Goal: Complete application form: Complete application form

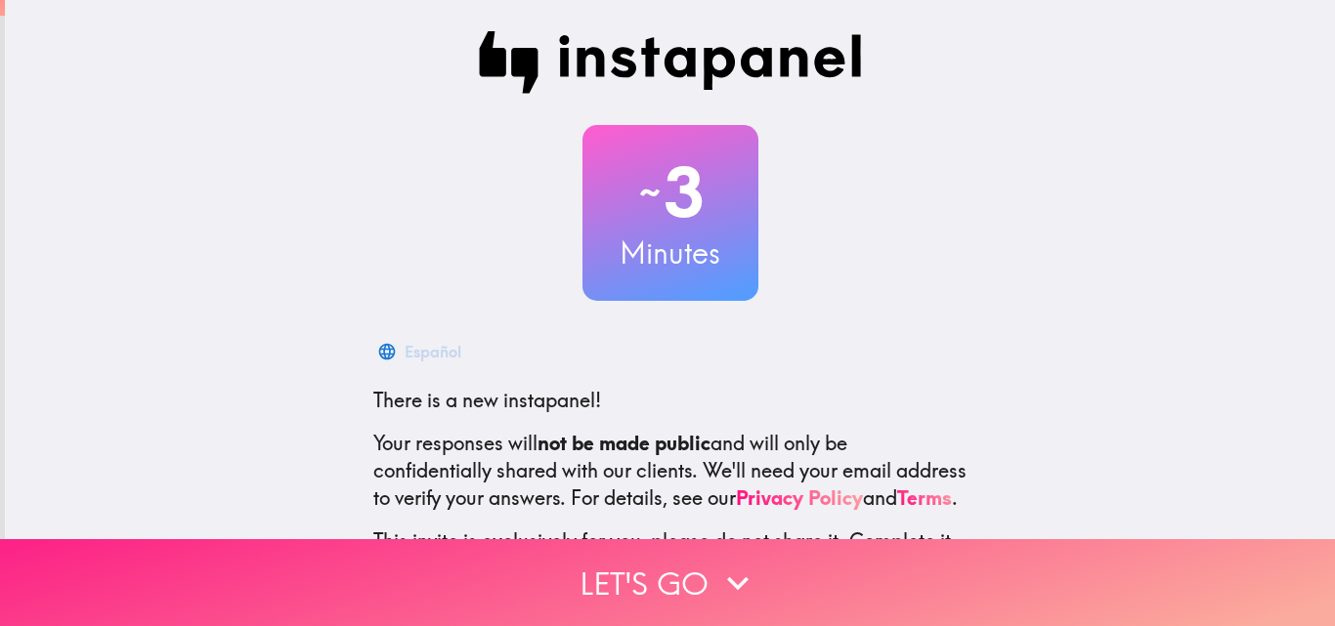
click at [620, 558] on button "Let's go" at bounding box center [667, 582] width 1335 height 87
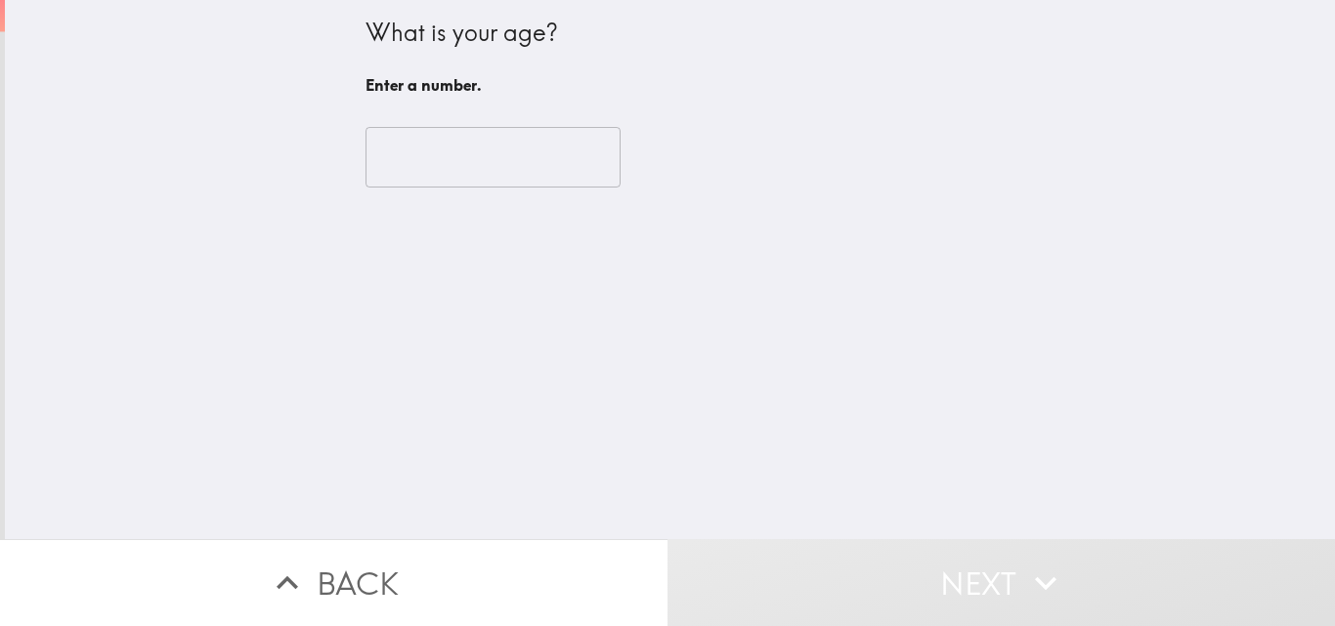
click at [404, 159] on input "number" at bounding box center [492, 157] width 255 height 61
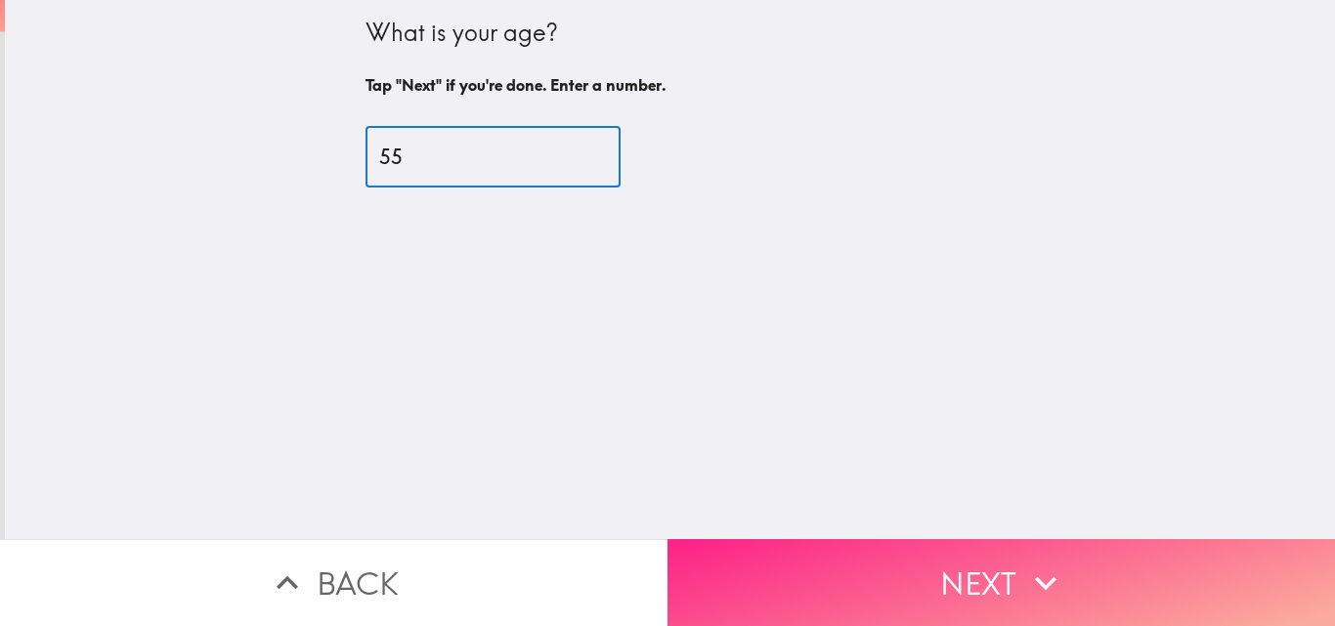
type input "55"
click at [913, 539] on button "Next" at bounding box center [1000, 582] width 667 height 87
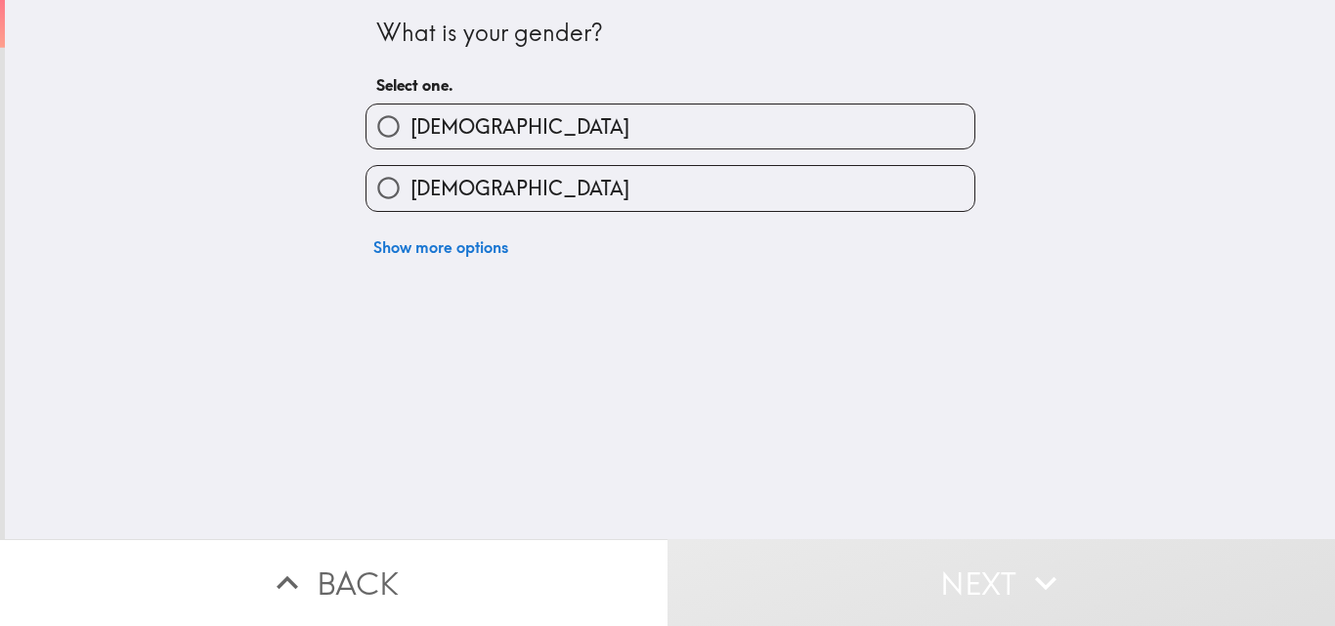
click at [493, 114] on label "[DEMOGRAPHIC_DATA]" at bounding box center [670, 127] width 608 height 44
click at [410, 114] on input "[DEMOGRAPHIC_DATA]" at bounding box center [388, 127] width 44 height 44
radio input "true"
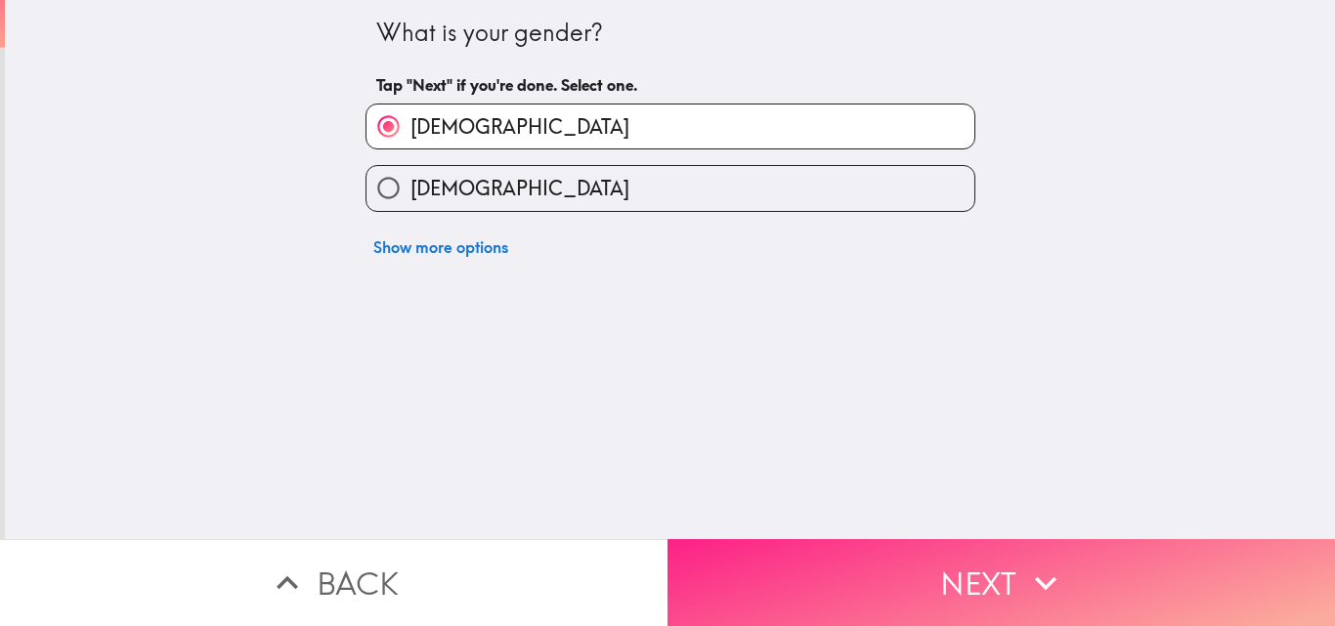
click at [963, 578] on button "Next" at bounding box center [1000, 582] width 667 height 87
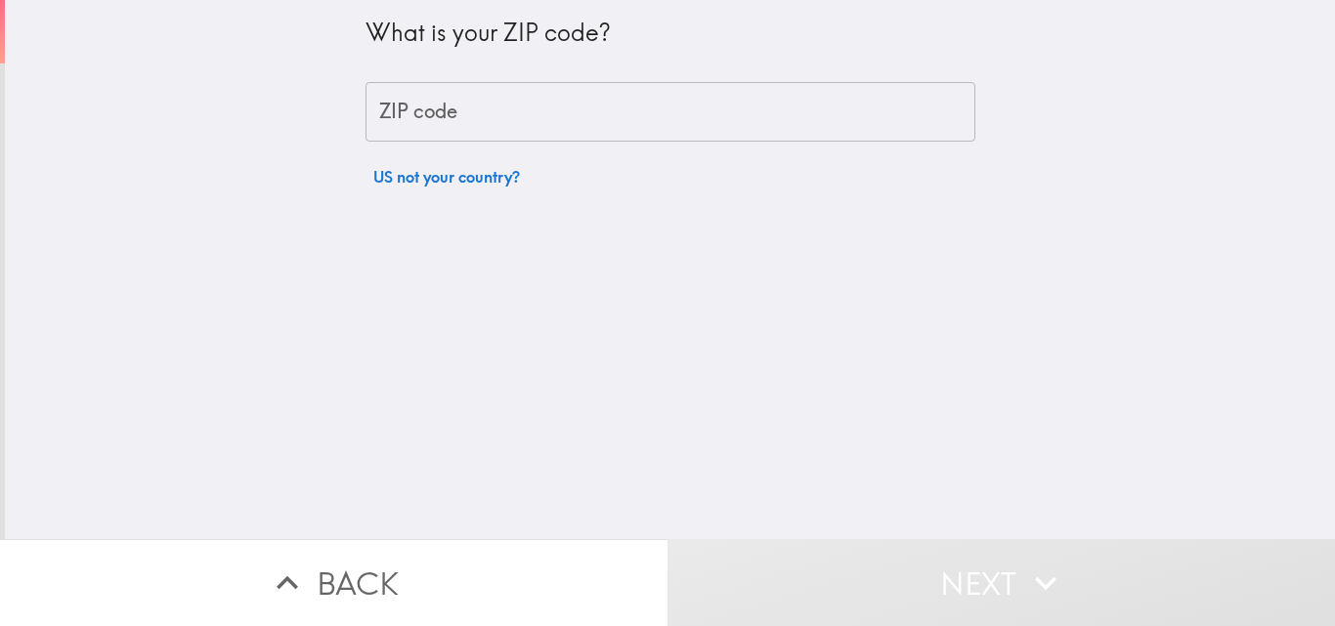
click at [477, 114] on input "ZIP code" at bounding box center [670, 112] width 610 height 61
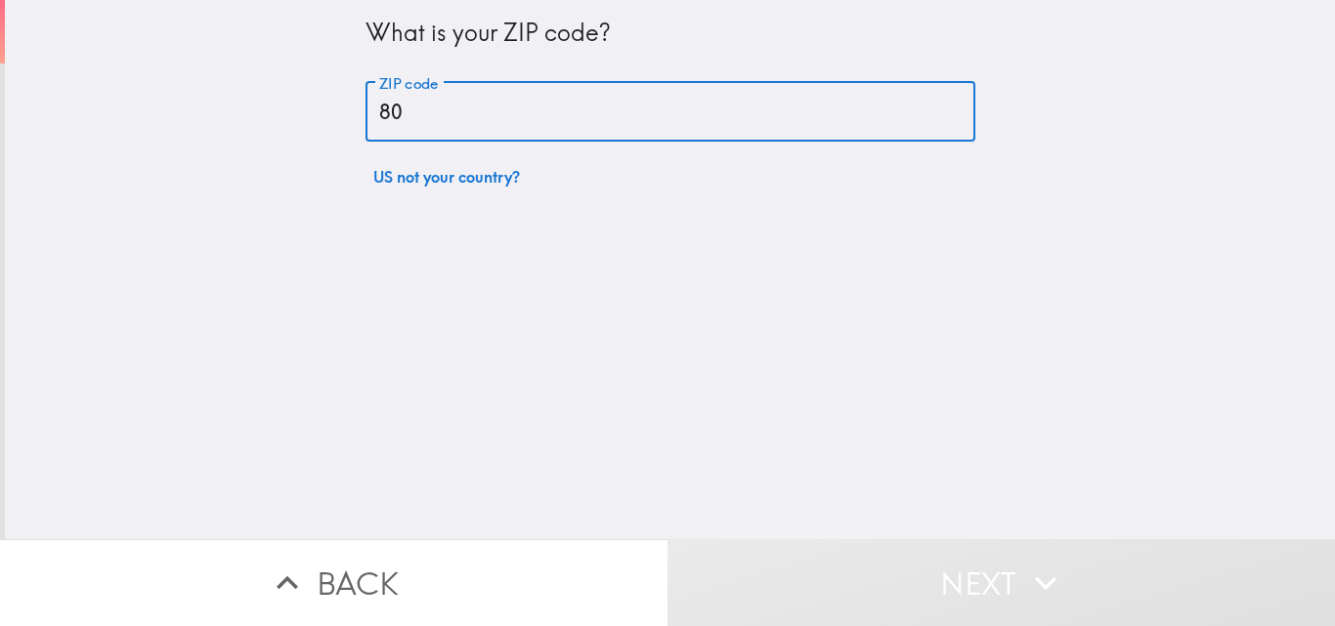
type input "80207"
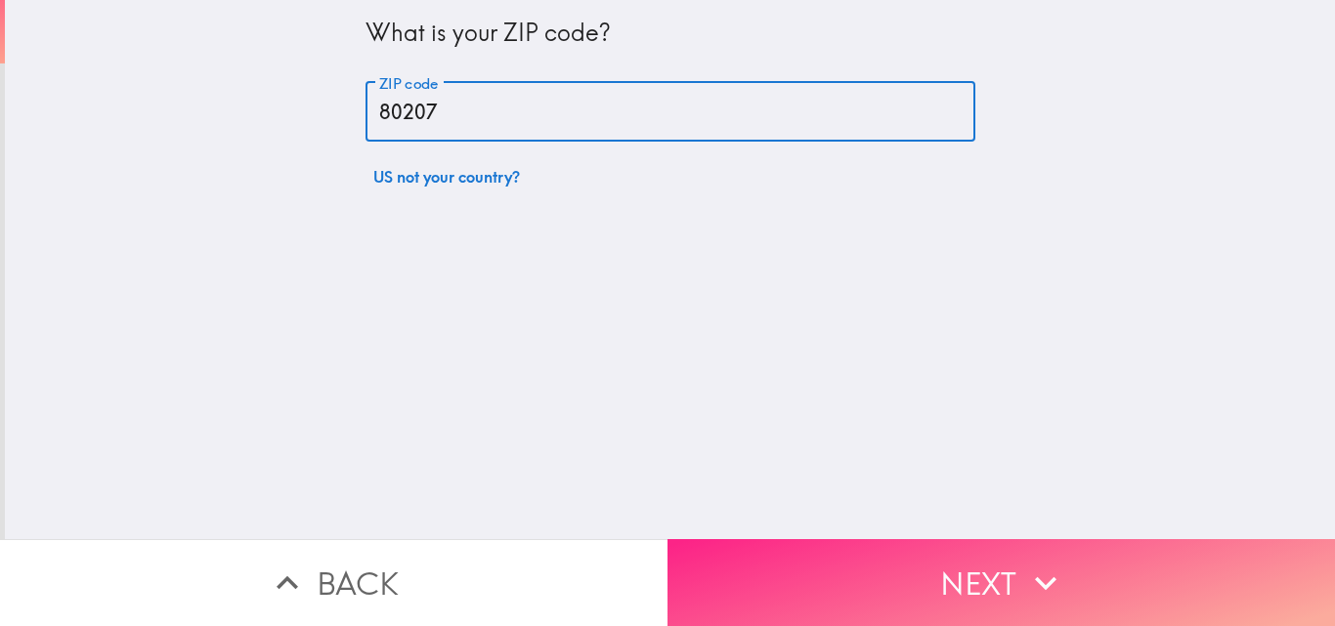
click at [987, 567] on button "Next" at bounding box center [1000, 582] width 667 height 87
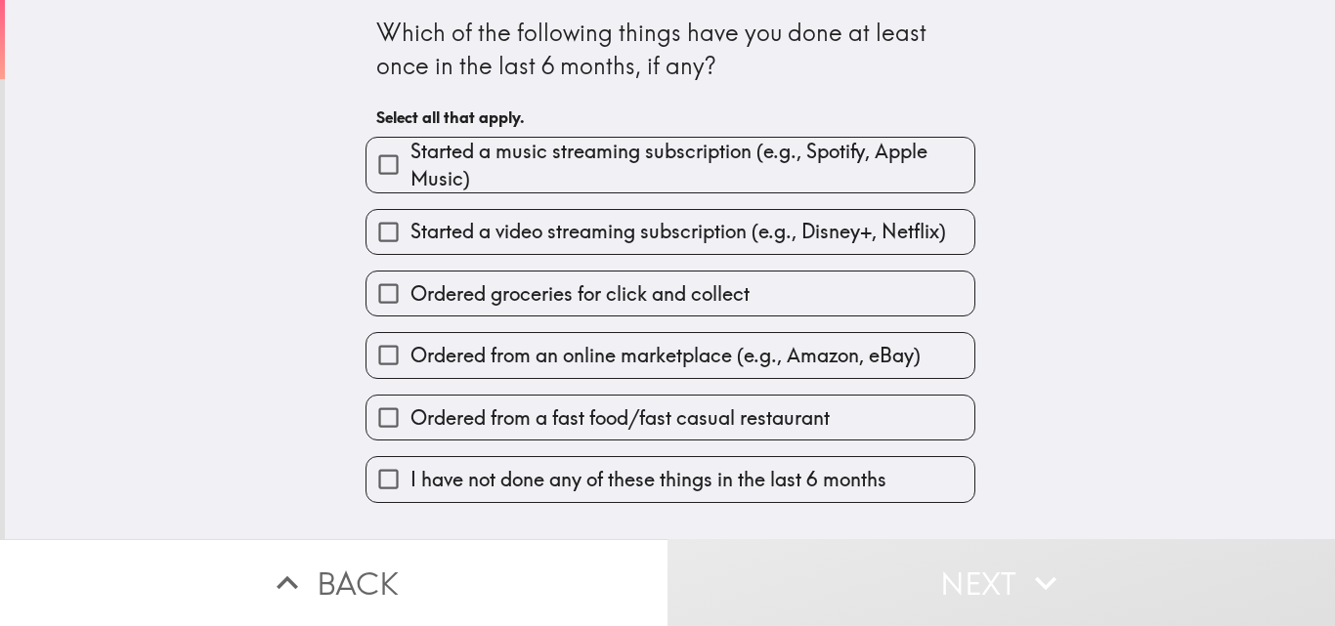
click at [444, 360] on span "Ordered from an online marketplace (e.g., Amazon, eBay)" at bounding box center [665, 355] width 510 height 27
click at [410, 360] on input "Ordered from an online marketplace (e.g., Amazon, eBay)" at bounding box center [388, 355] width 44 height 44
checkbox input "true"
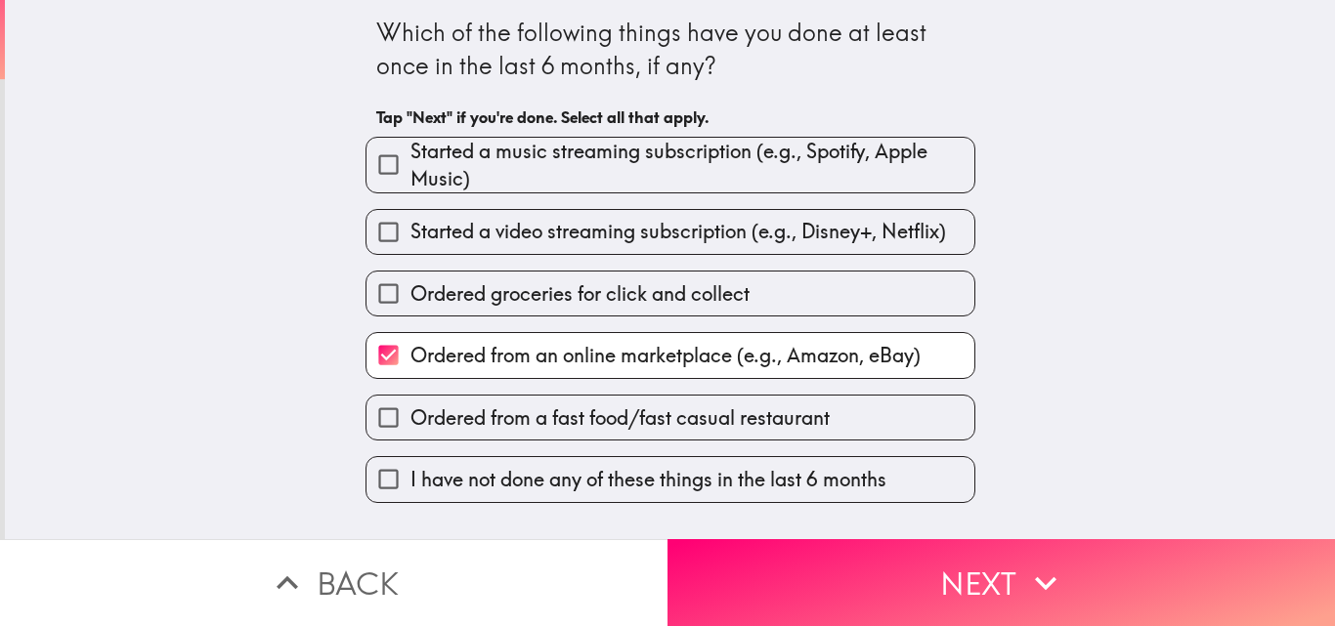
click at [484, 420] on span "Ordered from a fast food/fast casual restaurant" at bounding box center [619, 418] width 419 height 27
click at [410, 420] on input "Ordered from a fast food/fast casual restaurant" at bounding box center [388, 418] width 44 height 44
checkbox input "true"
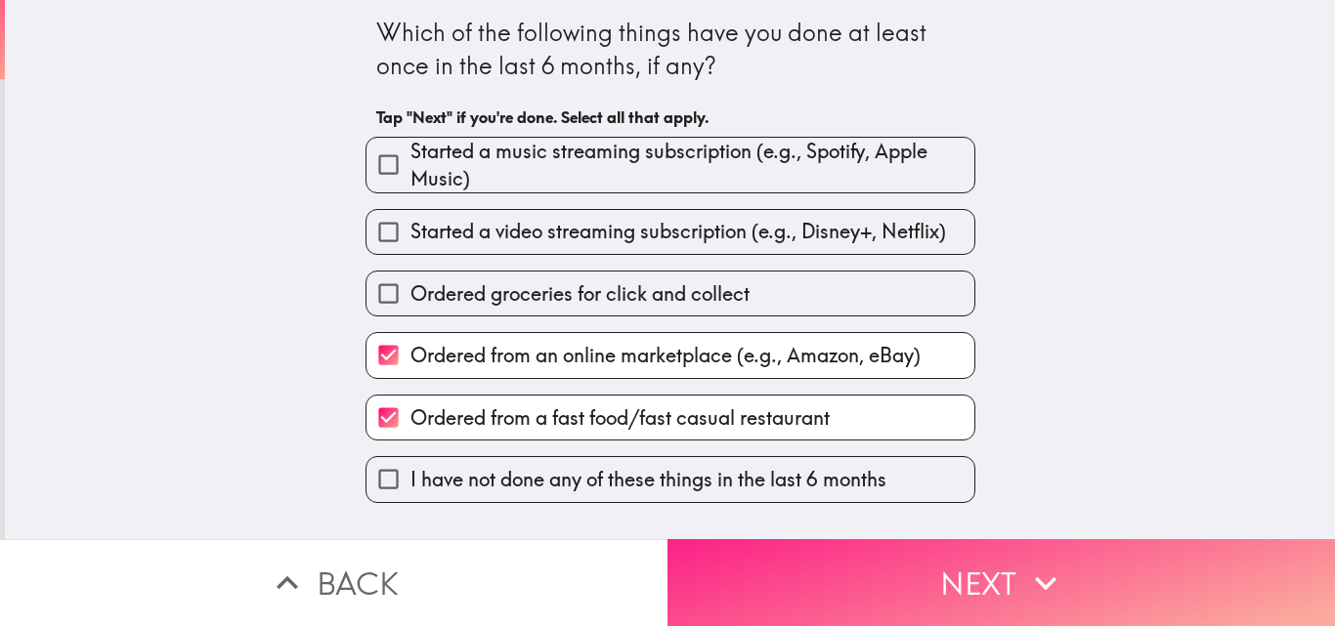
click at [783, 572] on button "Next" at bounding box center [1000, 582] width 667 height 87
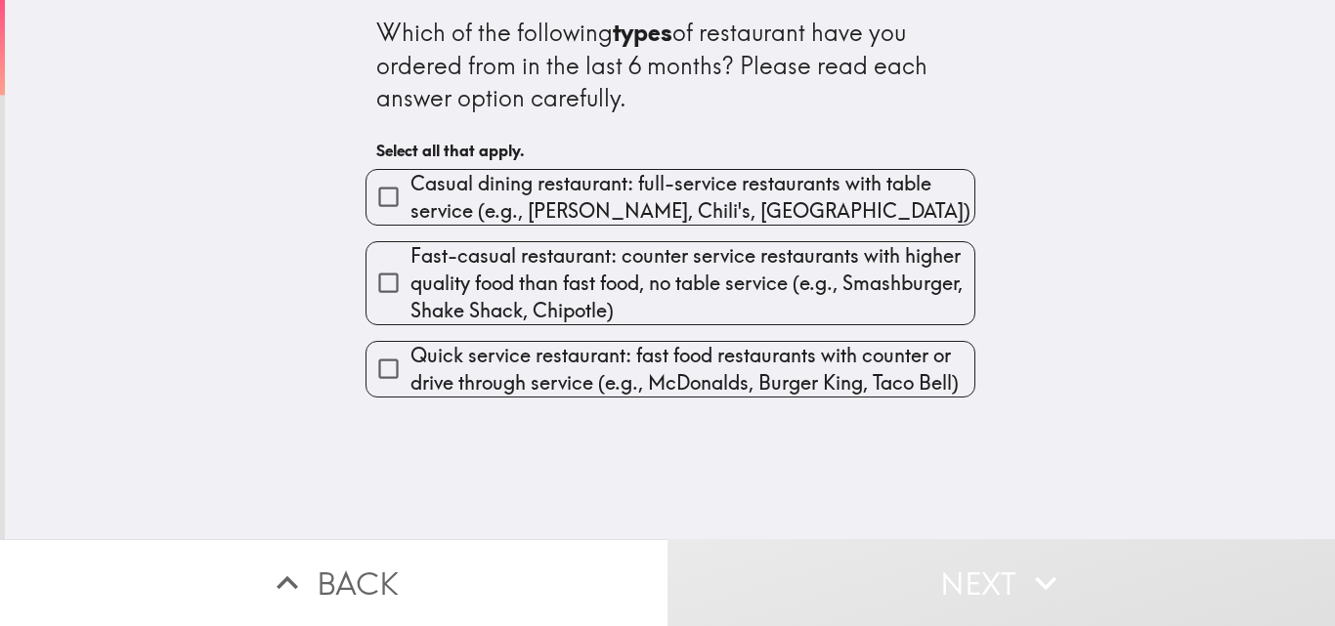
click at [444, 358] on span "Quick service restaurant: fast food restaurants with counter or drive through s…" at bounding box center [692, 369] width 564 height 55
click at [410, 358] on input "Quick service restaurant: fast food restaurants with counter or drive through s…" at bounding box center [388, 369] width 44 height 44
checkbox input "true"
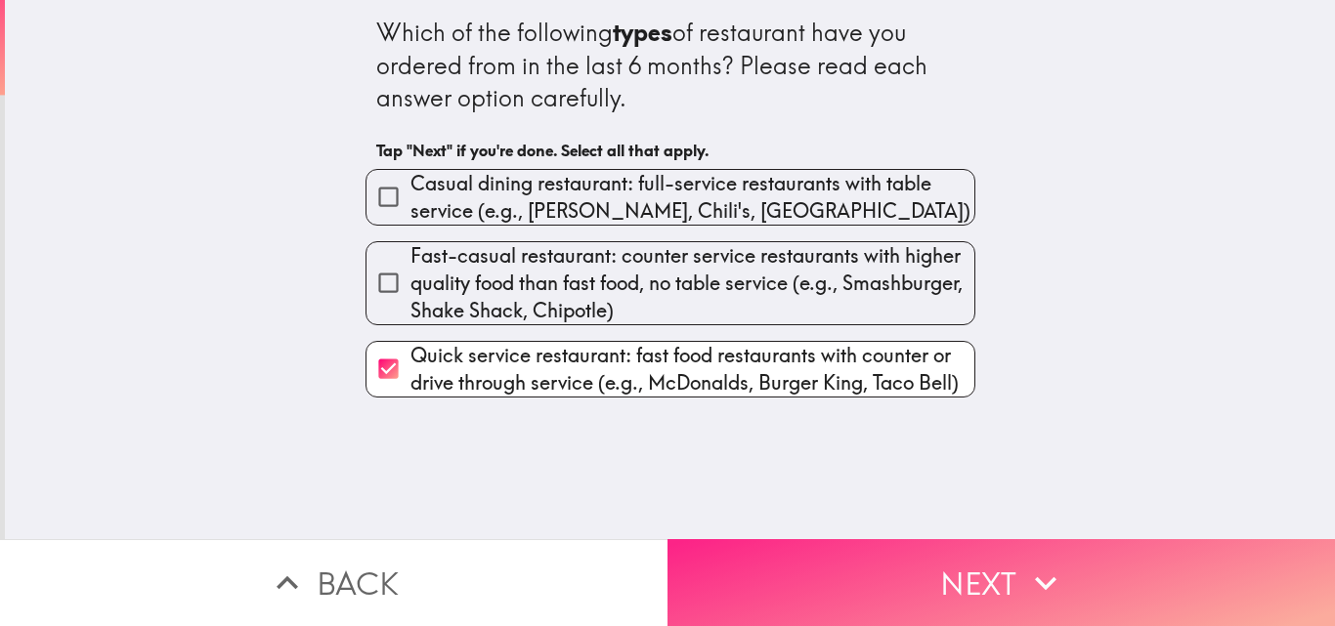
click at [839, 567] on button "Next" at bounding box center [1000, 582] width 667 height 87
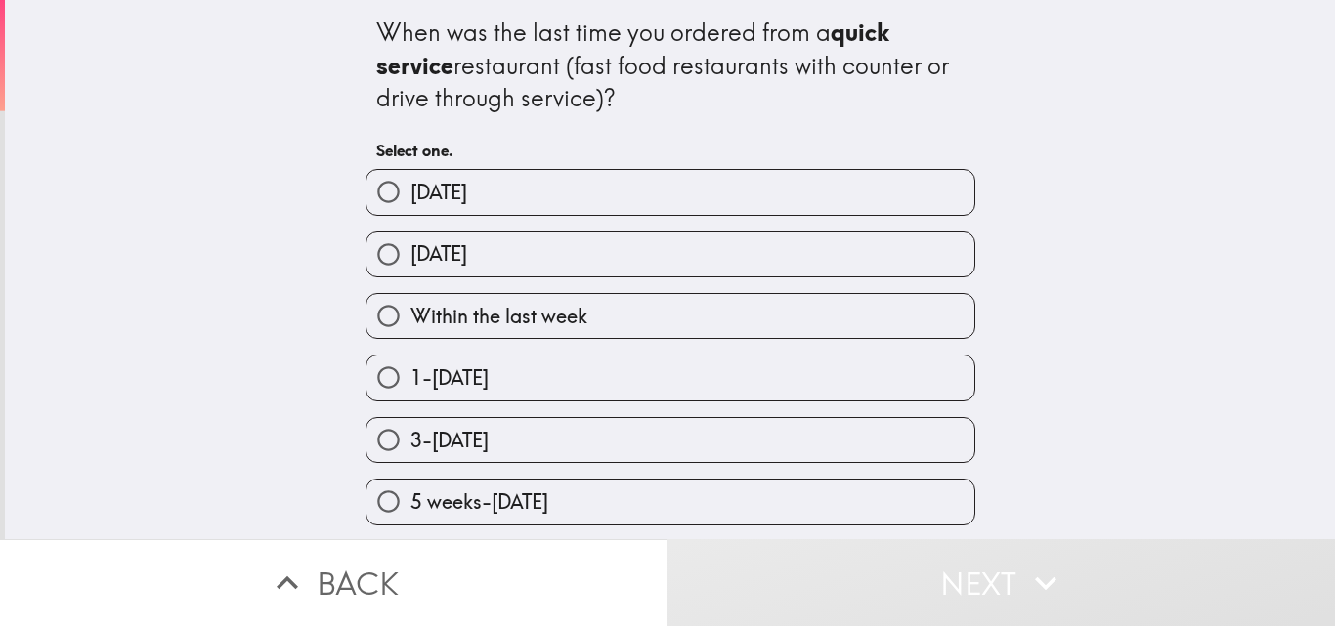
click at [413, 509] on span "5 weeks-[DATE]" at bounding box center [479, 502] width 138 height 27
click at [410, 509] on input "5 weeks-[DATE]" at bounding box center [388, 502] width 44 height 44
radio input "true"
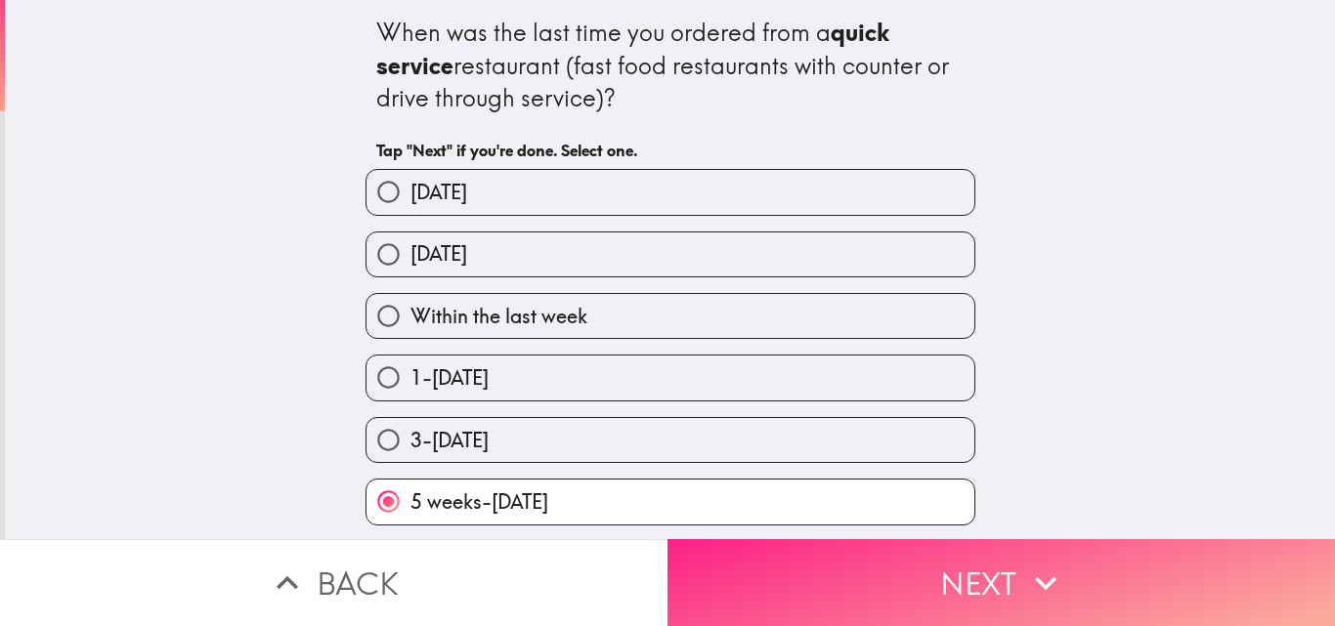
click at [781, 576] on button "Next" at bounding box center [1000, 582] width 667 height 87
